Goal: Obtain resource: Download file/media

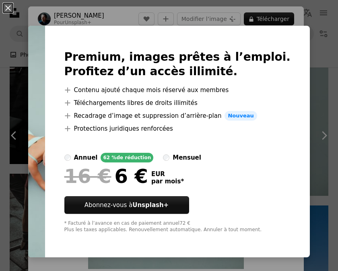
scroll to position [0, 416]
click at [45, 99] on img at bounding box center [36, 142] width 17 height 232
click at [30, 66] on img at bounding box center [36, 142] width 17 height 232
click at [6, 7] on button "An X shape" at bounding box center [8, 8] width 10 height 10
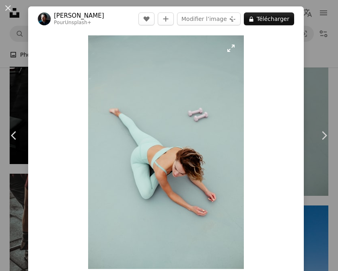
click at [174, 178] on img "Zoom sur cette image" at bounding box center [166, 152] width 156 height 234
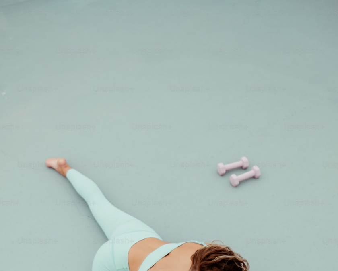
scroll to position [119, 0]
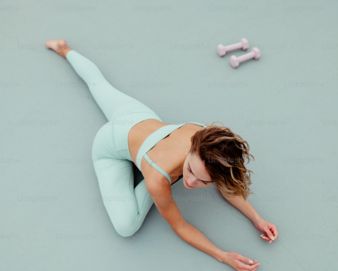
click at [174, 178] on img "Zoom arrière sur cette image" at bounding box center [169, 135] width 338 height 508
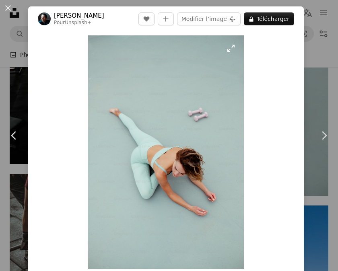
click at [174, 178] on img "Zoom sur cette image" at bounding box center [166, 152] width 156 height 234
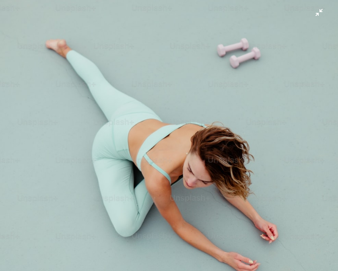
click at [319, 16] on img "Zoom arrière sur cette image" at bounding box center [169, 135] width 338 height 508
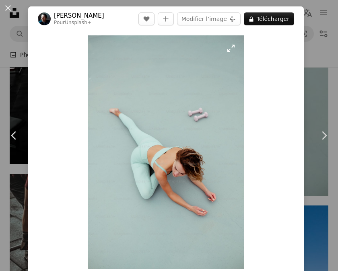
click at [185, 96] on img "Zoom sur cette image" at bounding box center [166, 152] width 156 height 234
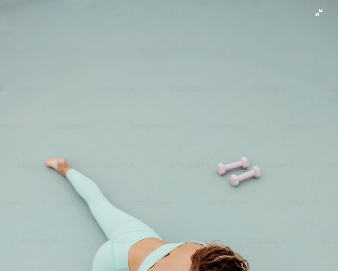
scroll to position [118, 0]
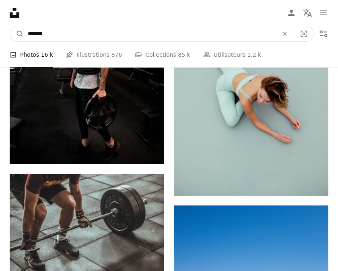
click at [100, 35] on input "*******" at bounding box center [150, 33] width 252 height 15
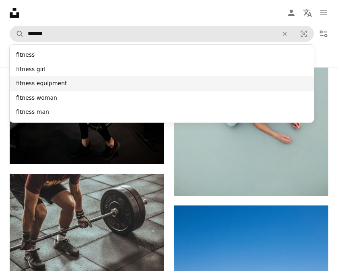
click at [54, 81] on div "fitness equipment" at bounding box center [162, 83] width 304 height 14
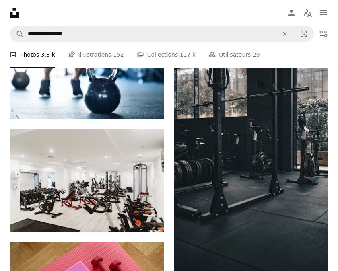
scroll to position [563, 0]
